Goal: Use online tool/utility: Use online tool/utility

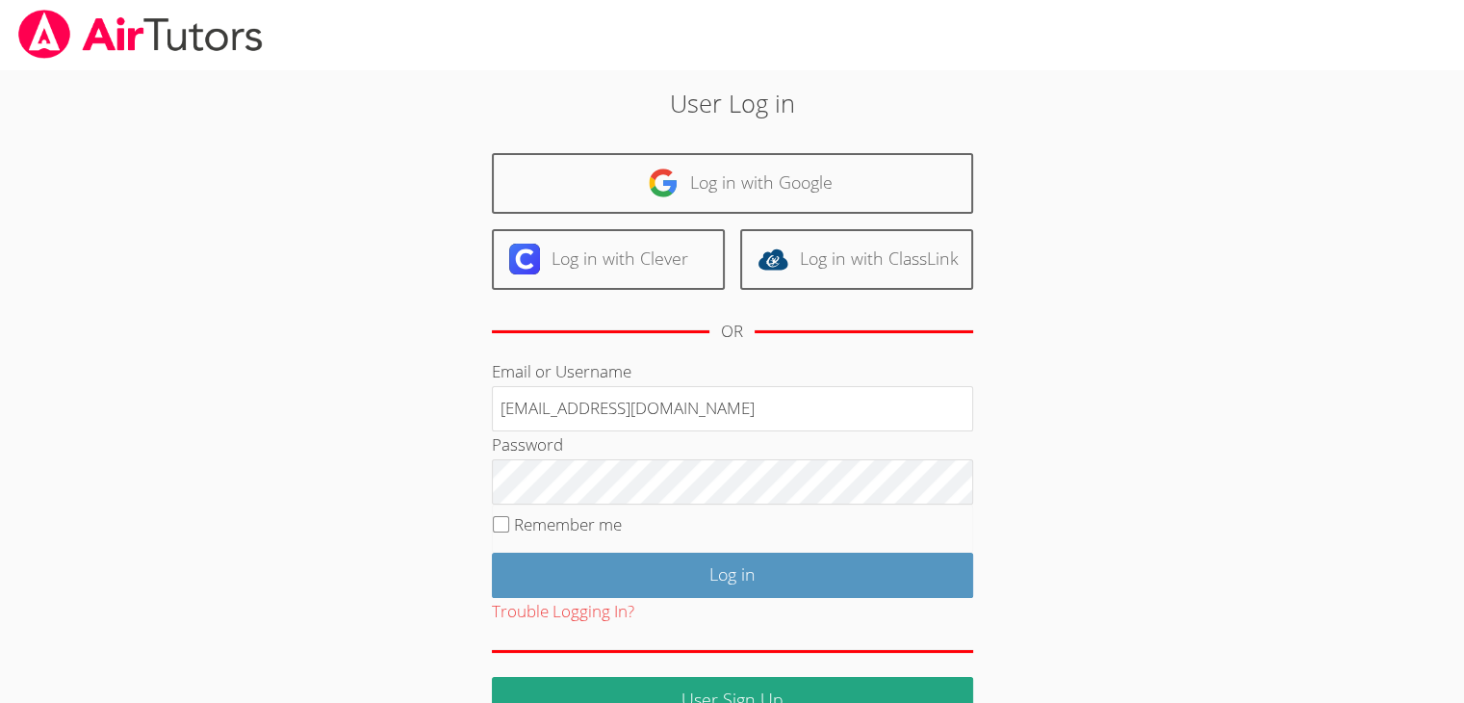
type input "[EMAIL_ADDRESS][DOMAIN_NAME]"
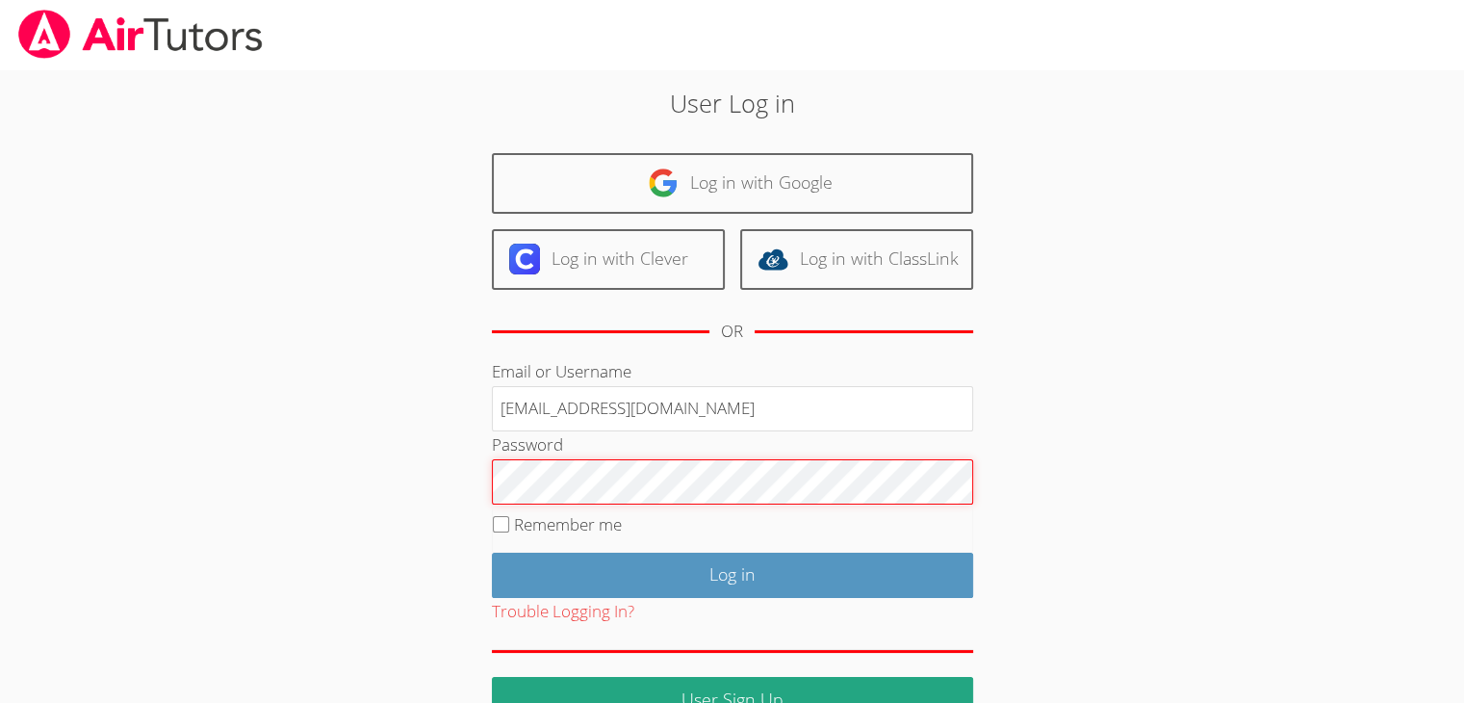
click at [492, 553] on input "Log in" at bounding box center [732, 575] width 481 height 45
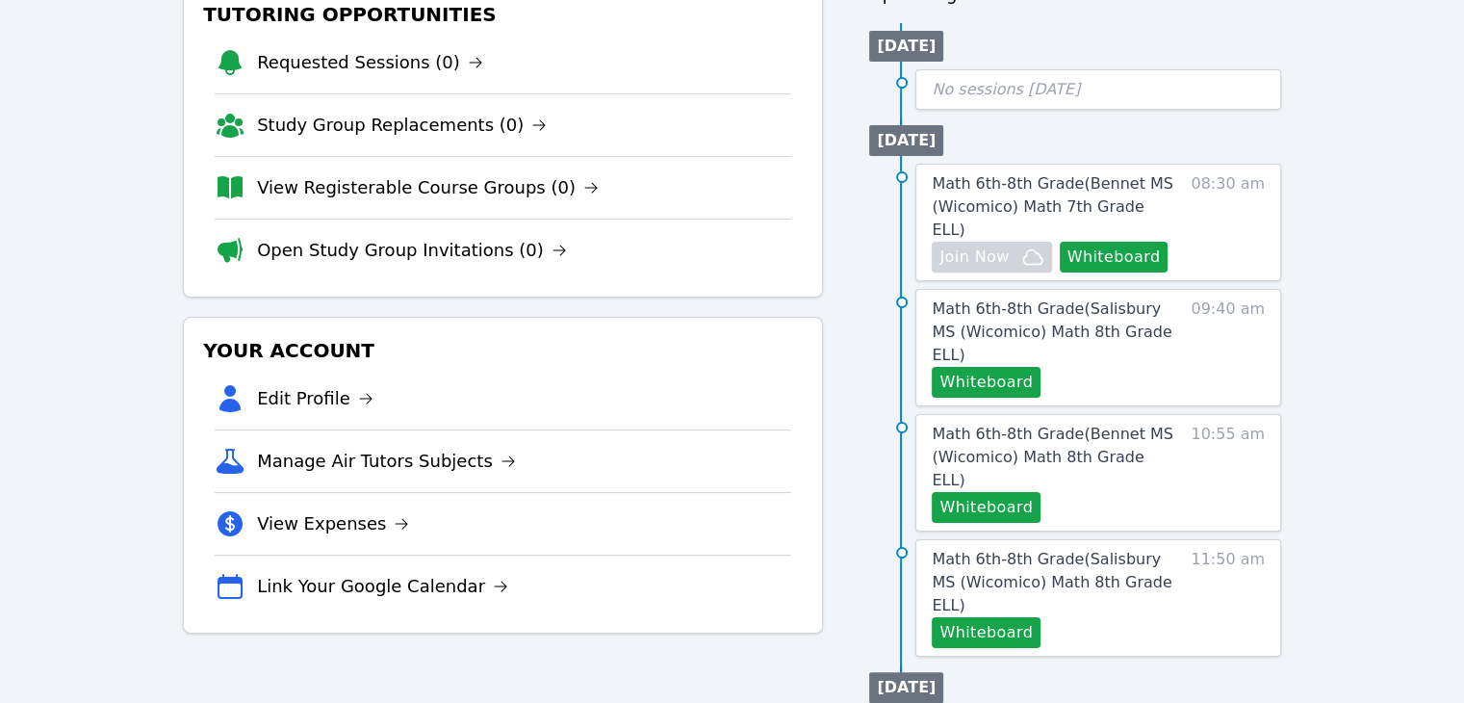
scroll to position [260, 0]
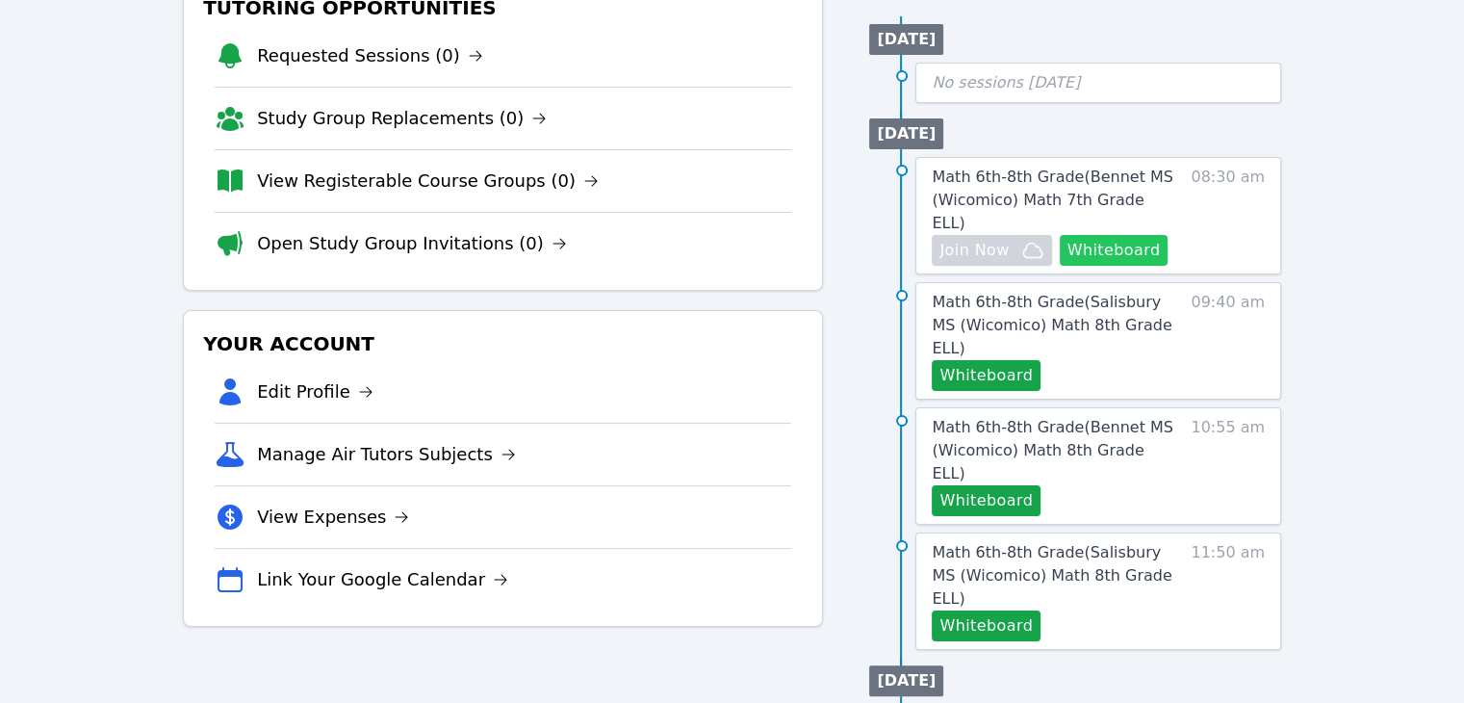
click at [1123, 235] on button "Whiteboard" at bounding box center [1114, 250] width 109 height 31
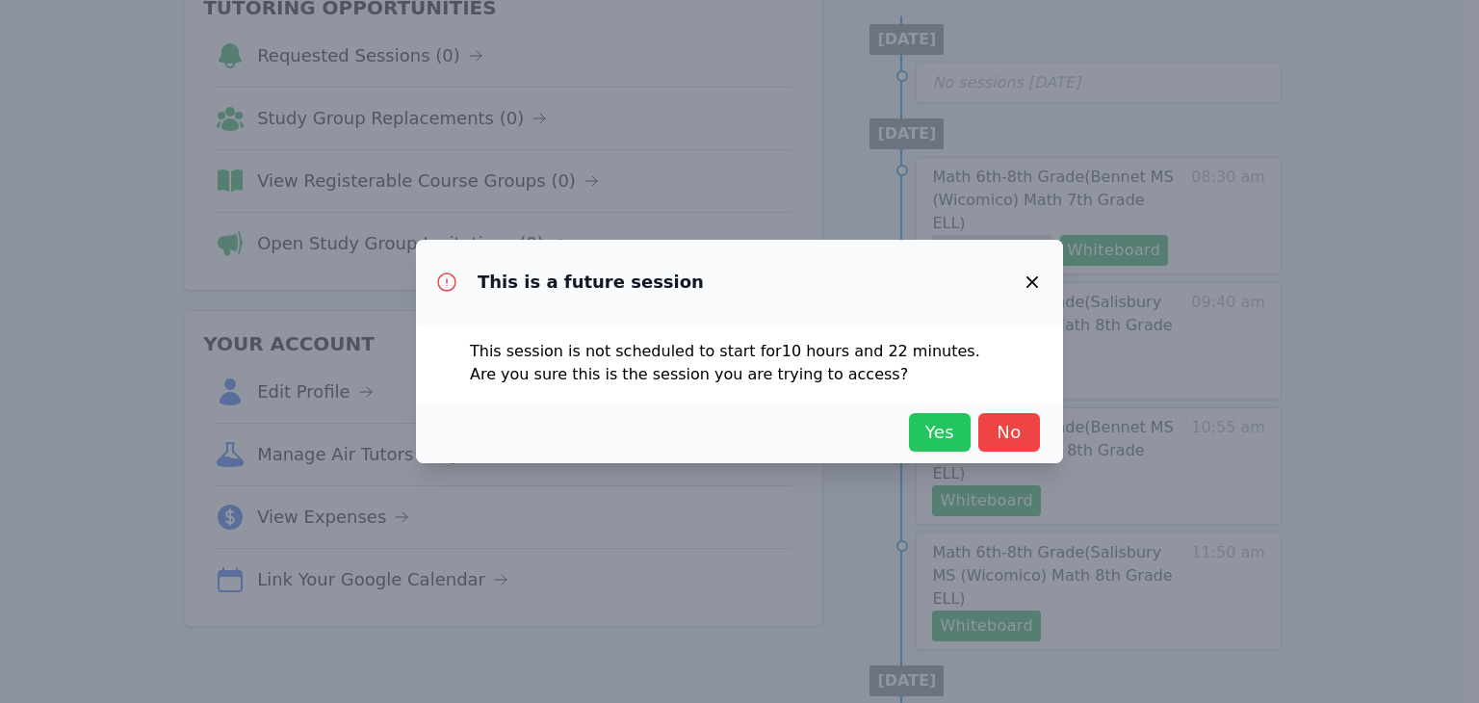
click at [942, 438] on span "Yes" at bounding box center [939, 432] width 42 height 27
